Goal: Information Seeking & Learning: Learn about a topic

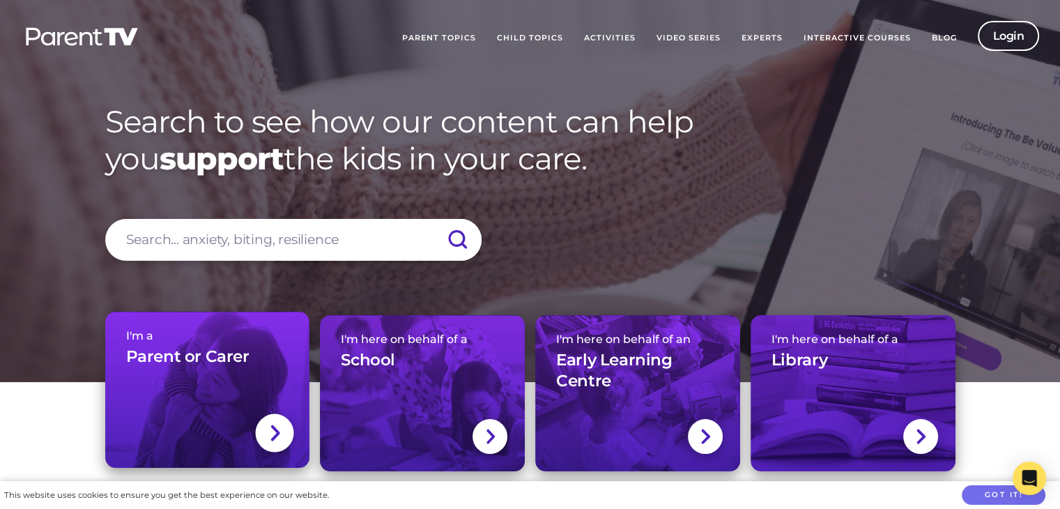
click at [224, 429] on link "I'm a Parent or Carer" at bounding box center [207, 390] width 205 height 157
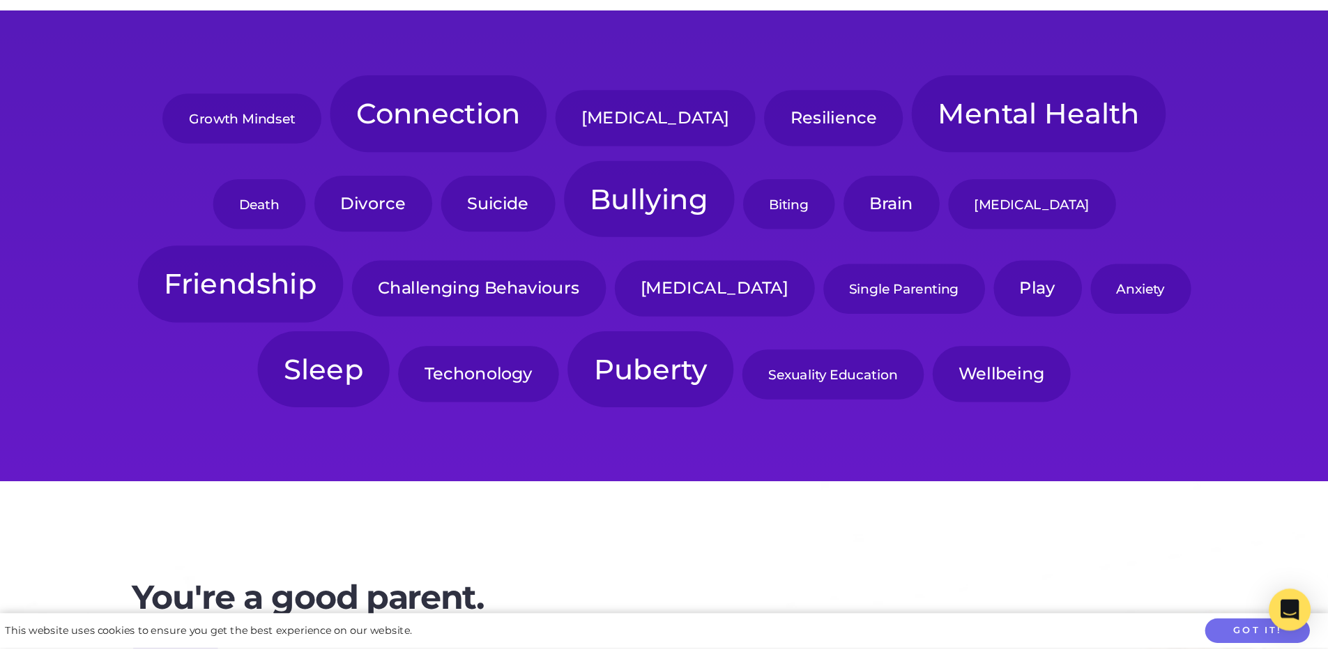
scroll to position [349, 0]
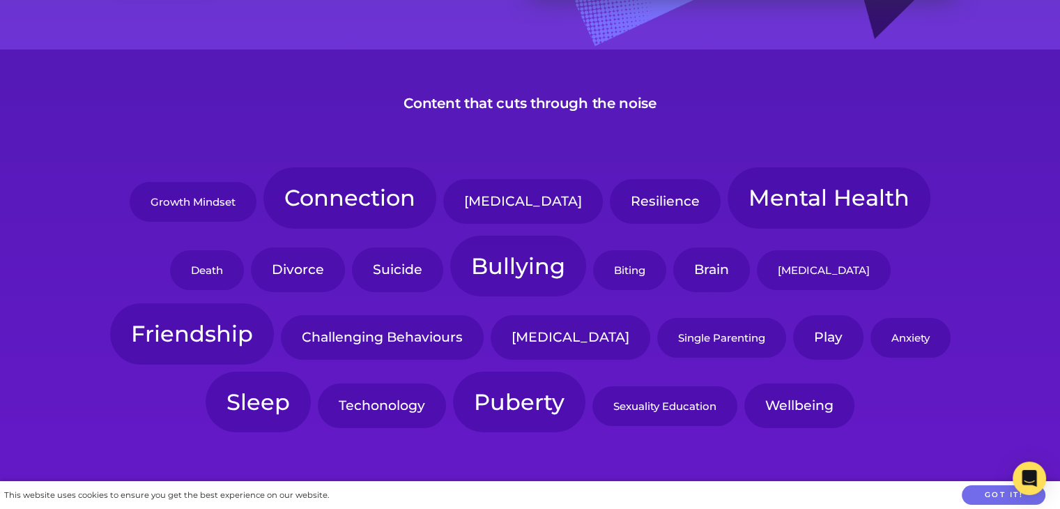
click at [748, 192] on link "Mental Health" at bounding box center [829, 197] width 203 height 61
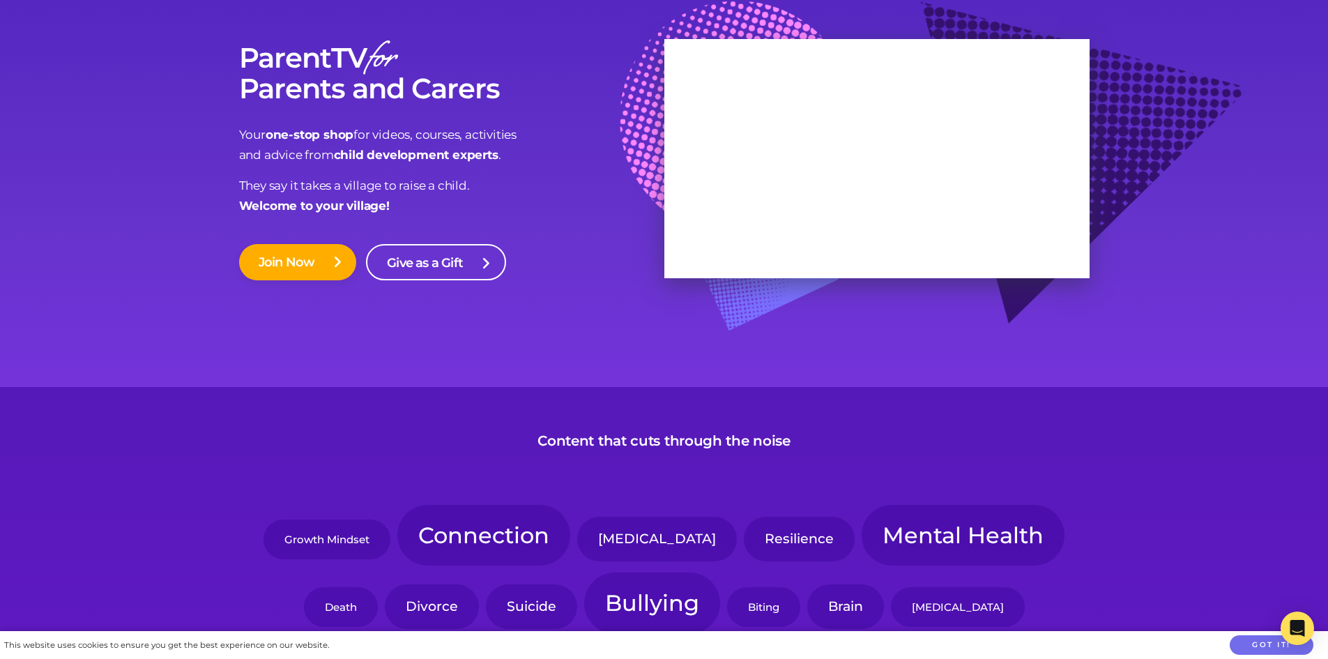
scroll to position [0, 0]
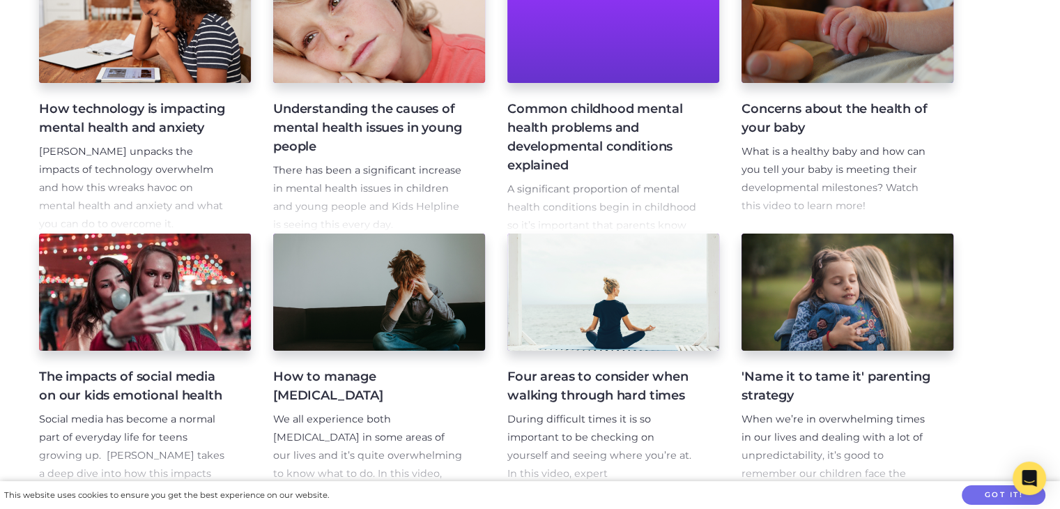
scroll to position [581, 0]
